Goal: Task Accomplishment & Management: Complete application form

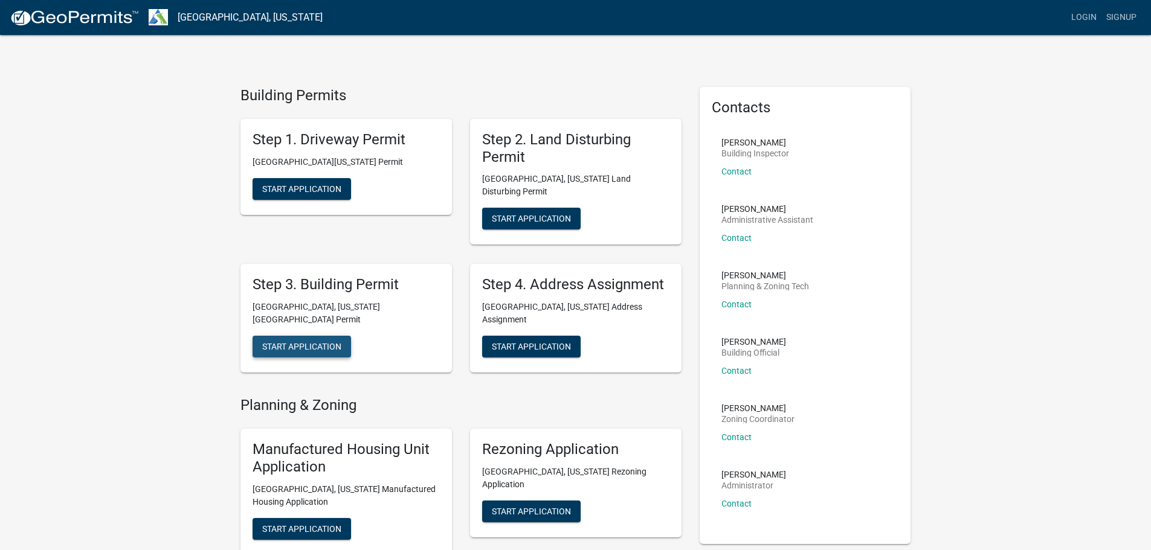
click at [324, 342] on span "Start Application" at bounding box center [301, 347] width 79 height 10
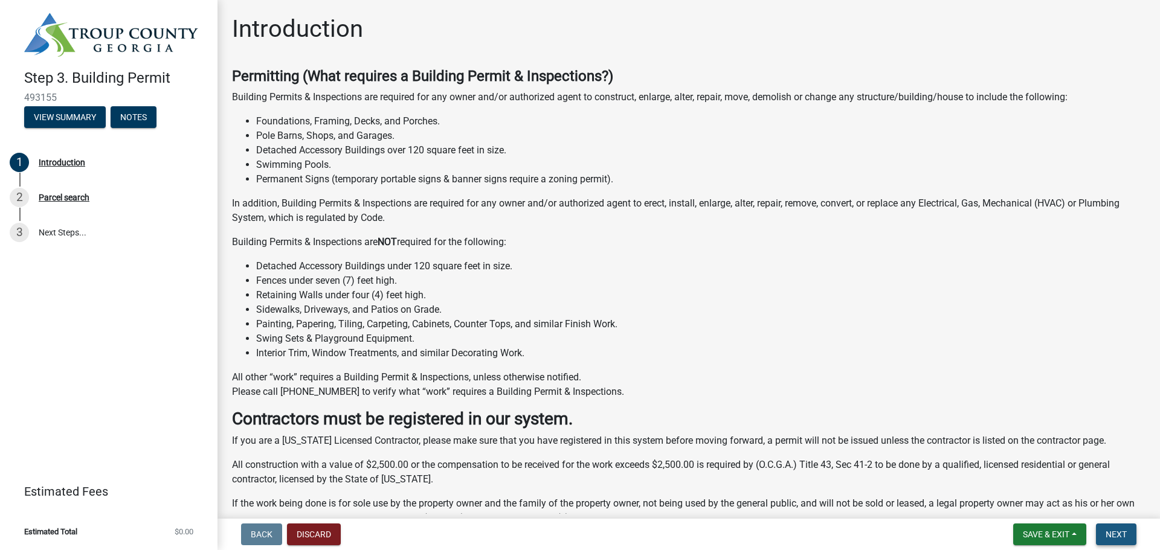
click at [1112, 534] on span "Next" at bounding box center [1116, 535] width 21 height 10
click at [1119, 532] on span "Next" at bounding box center [1116, 535] width 21 height 10
click at [59, 197] on div "Parcel search" at bounding box center [64, 197] width 51 height 8
click at [311, 529] on button "Discard" at bounding box center [314, 535] width 54 height 22
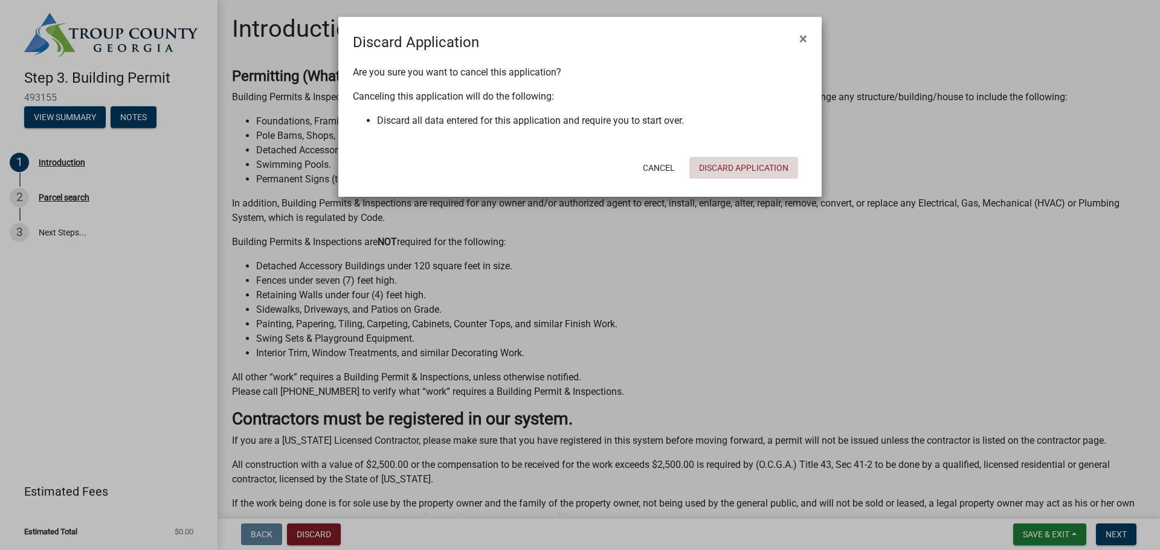
click at [712, 170] on button "Discard Application" at bounding box center [743, 168] width 109 height 22
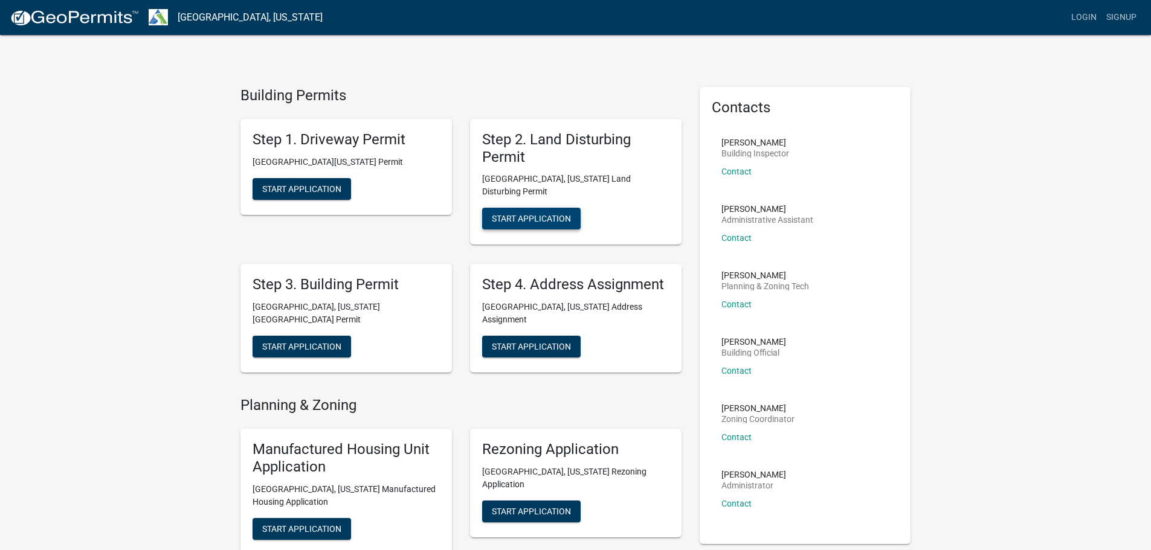
click at [521, 214] on span "Start Application" at bounding box center [531, 219] width 79 height 10
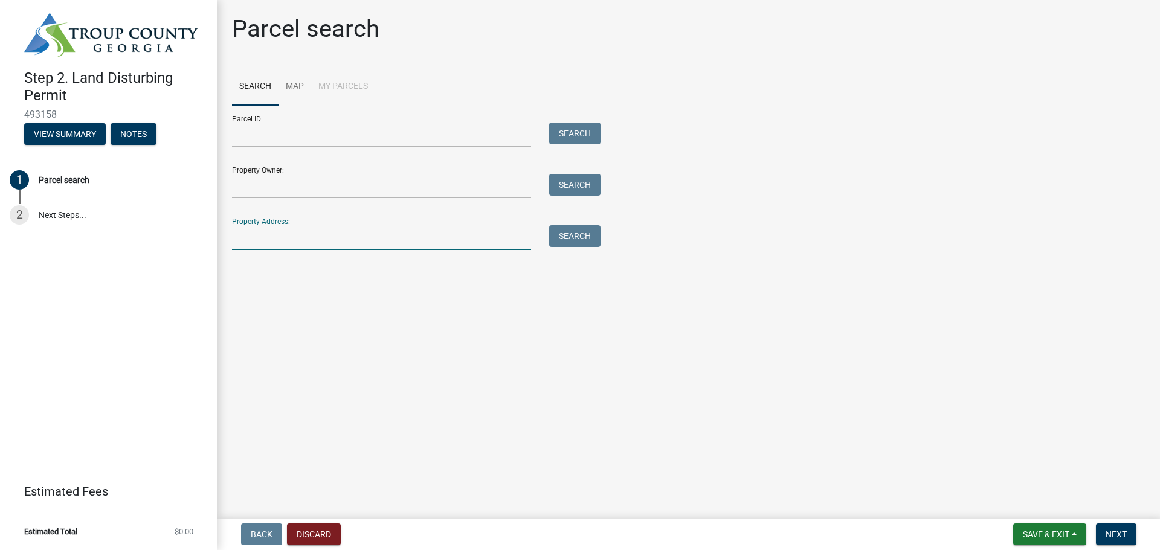
click at [259, 245] on input "Property Address:" at bounding box center [381, 237] width 299 height 25
type input "[STREET_ADDRESS]"
click at [568, 237] on button "Search" at bounding box center [574, 236] width 51 height 22
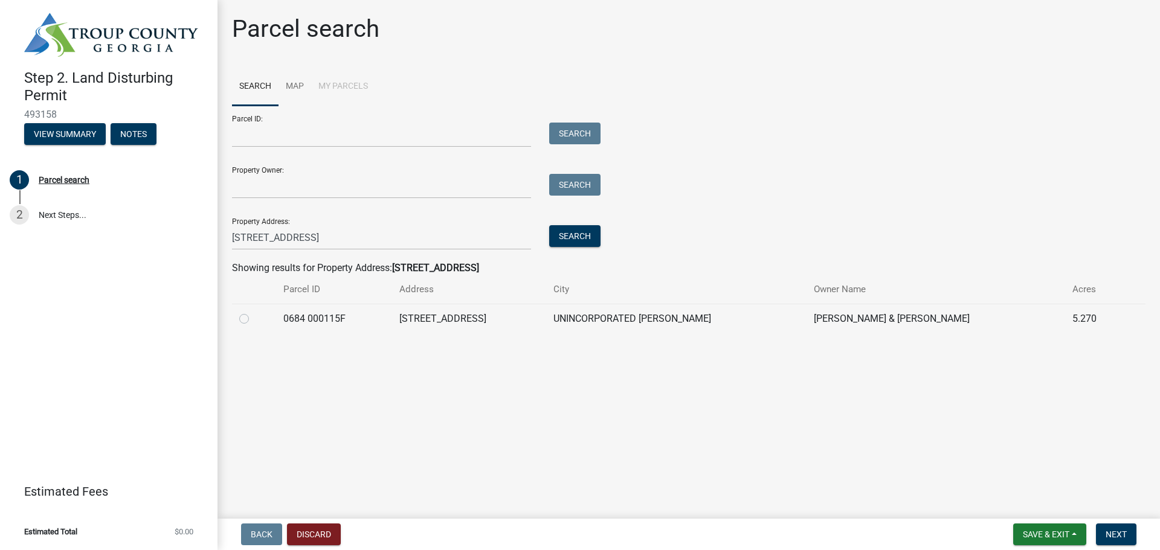
click at [254, 312] on label at bounding box center [254, 312] width 0 height 0
click at [254, 320] on 000115F "radio" at bounding box center [258, 316] width 8 height 8
radio 000115F "true"
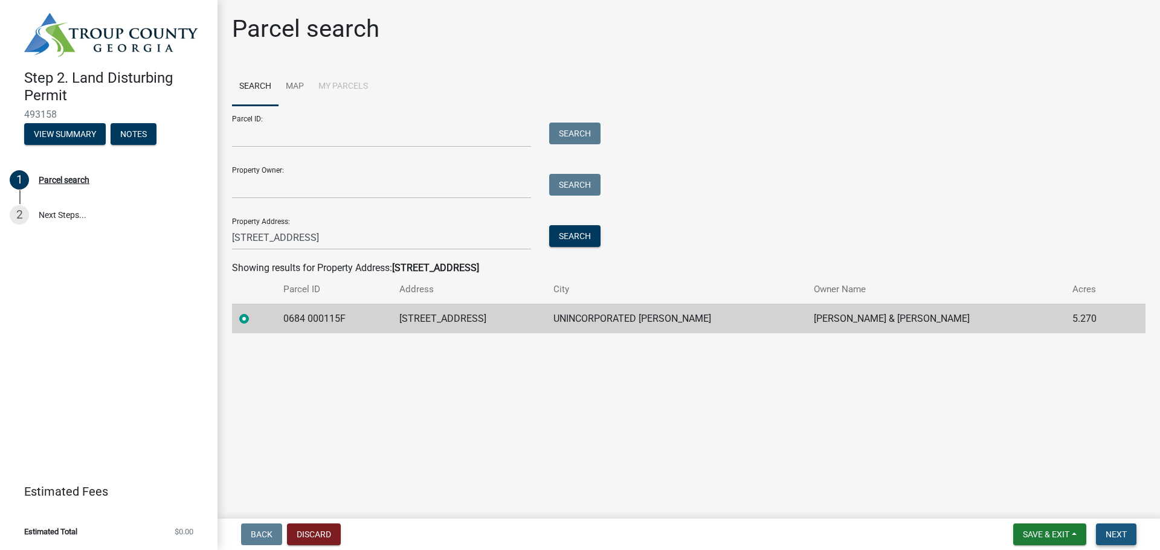
click at [1107, 532] on span "Next" at bounding box center [1116, 535] width 21 height 10
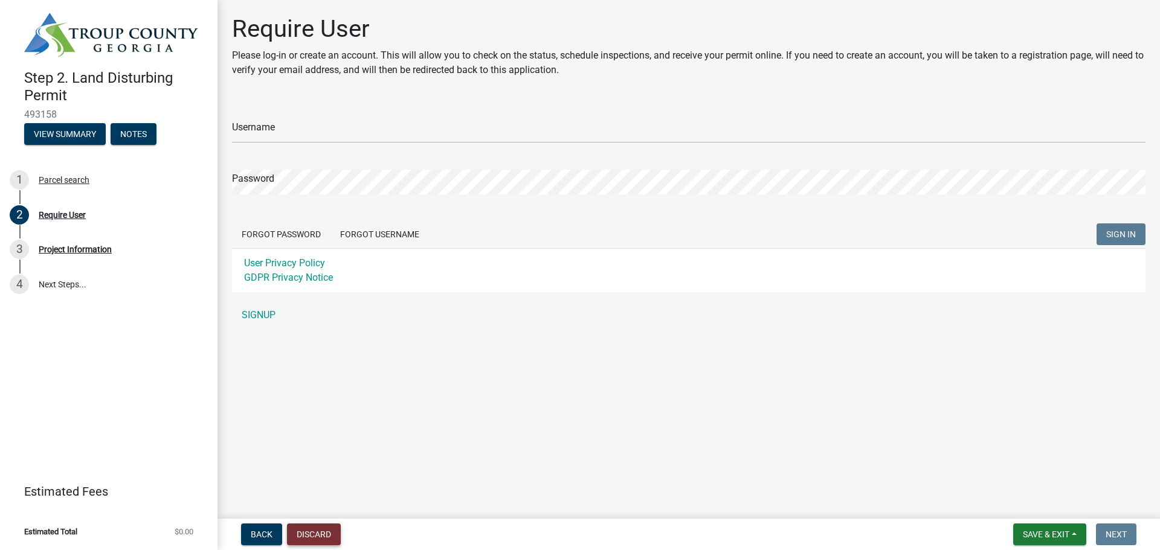
click at [326, 530] on button "Discard" at bounding box center [314, 535] width 54 height 22
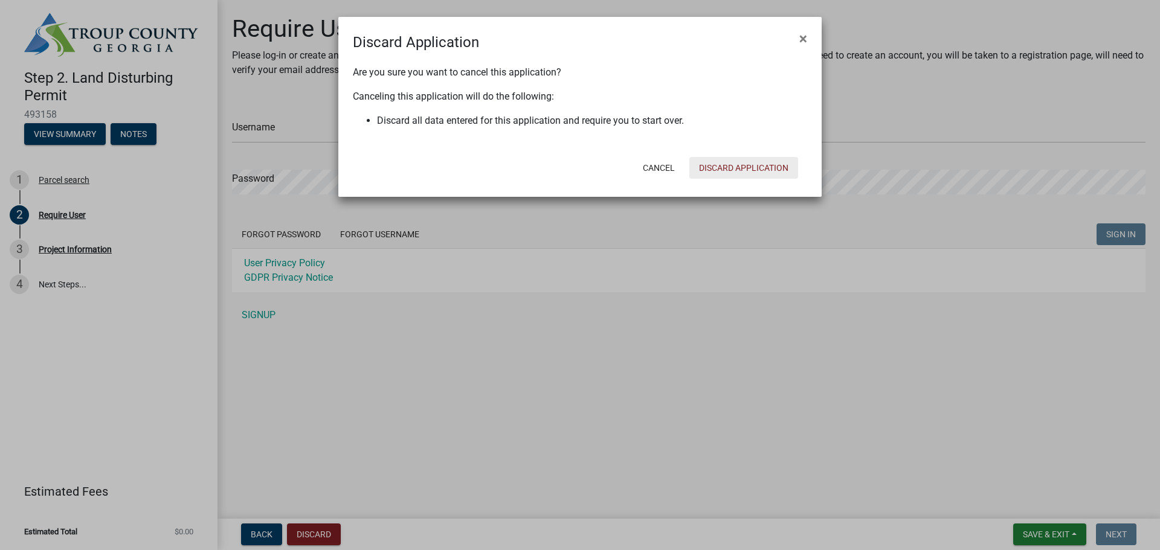
click at [715, 170] on button "Discard Application" at bounding box center [743, 168] width 109 height 22
